Goal: Task Accomplishment & Management: Use online tool/utility

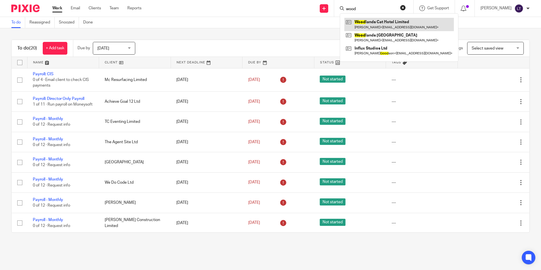
type input "wood"
click at [387, 22] on link at bounding box center [398, 24] width 109 height 13
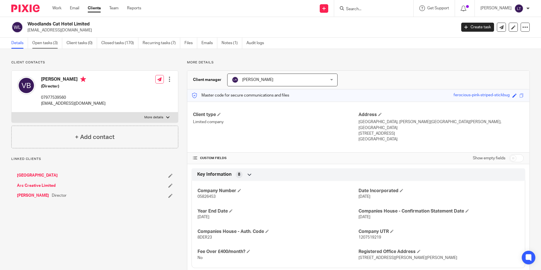
click at [38, 43] on link "Open tasks (3)" at bounding box center [47, 43] width 30 height 11
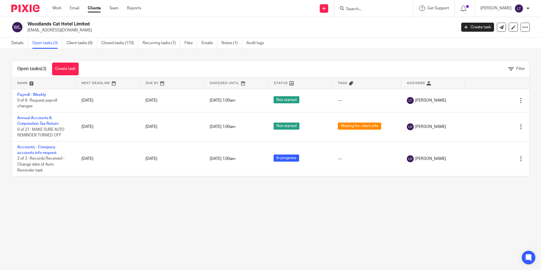
drag, startPoint x: 76, startPoint y: 30, endPoint x: 27, endPoint y: 33, distance: 48.7
click at [27, 33] on div "Woodlands Cat Hotel Limited vickiemaude@gmail.com" at bounding box center [231, 27] width 441 height 12
copy p "[EMAIL_ADDRESS][DOMAIN_NAME]"
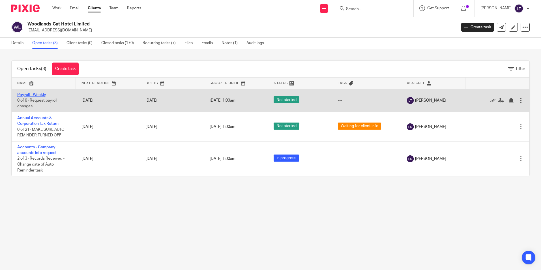
click at [35, 94] on link "Payroll - Weekly" at bounding box center [31, 95] width 29 height 4
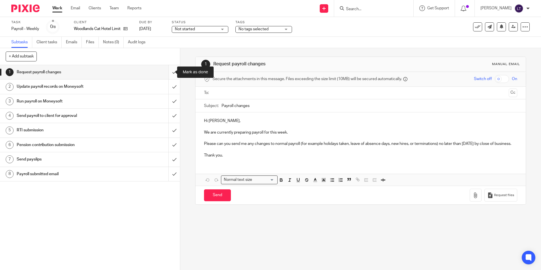
click at [169, 71] on input "submit" at bounding box center [90, 72] width 180 height 14
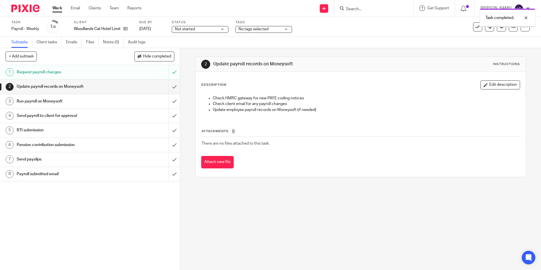
click at [169, 88] on input "submit" at bounding box center [90, 87] width 180 height 14
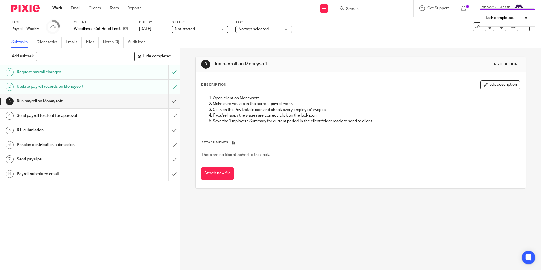
click at [169, 101] on input "submit" at bounding box center [90, 101] width 180 height 14
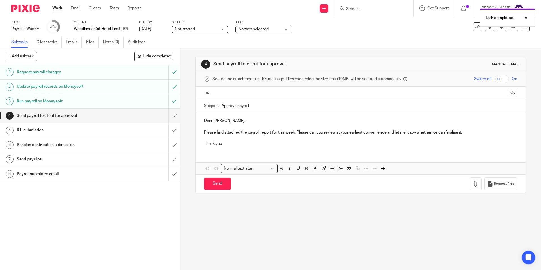
click at [168, 115] on input "submit" at bounding box center [90, 116] width 180 height 14
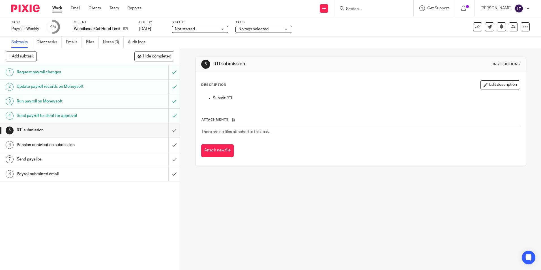
click at [368, 10] on input "Search" at bounding box center [370, 9] width 51 height 5
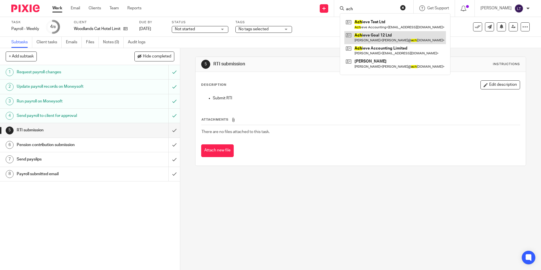
type input "ach"
click at [380, 37] on link at bounding box center [395, 37] width 102 height 13
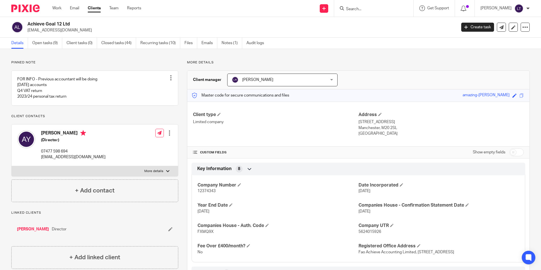
drag, startPoint x: 78, startPoint y: 33, endPoint x: 27, endPoint y: 33, distance: 50.9
click at [27, 33] on div "Achieve Goal 12 Ltd [EMAIL_ADDRESS][DOMAIN_NAME] Create task Update from Compan…" at bounding box center [270, 27] width 541 height 21
copy p "[EMAIL_ADDRESS][DOMAIN_NAME]"
click at [23, 8] on img at bounding box center [25, 9] width 28 height 8
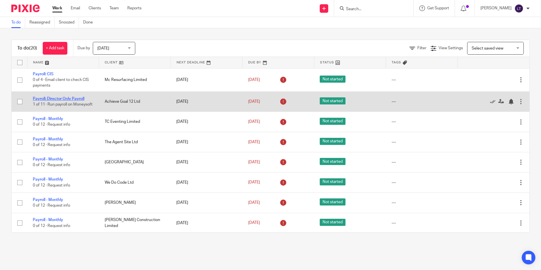
click at [68, 97] on link "Payroll: Director Only Payroll" at bounding box center [58, 99] width 51 height 4
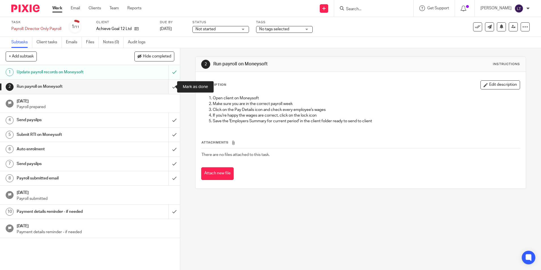
click at [168, 87] on input "submit" at bounding box center [90, 87] width 180 height 14
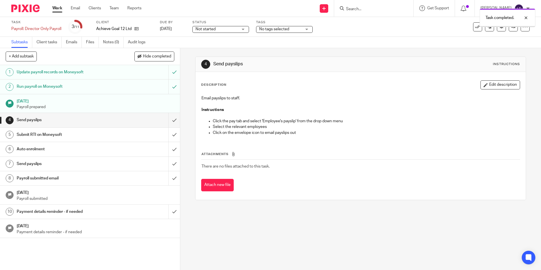
click at [169, 121] on input "submit" at bounding box center [90, 120] width 180 height 14
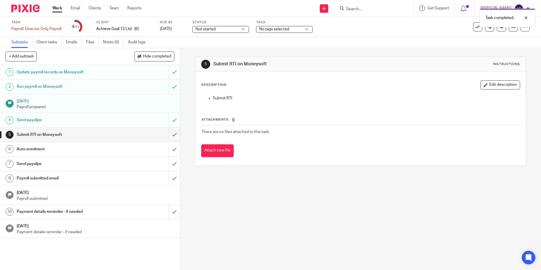
click at [25, 10] on img at bounding box center [25, 9] width 28 height 8
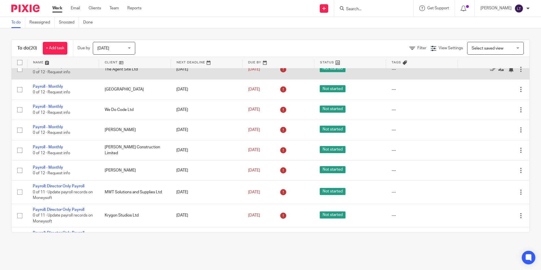
scroll to position [85, 0]
